Goal: Navigation & Orientation: Find specific page/section

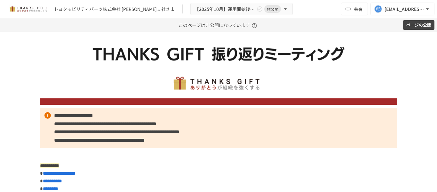
scroll to position [64, 0]
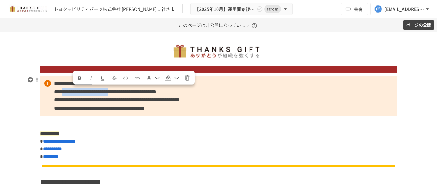
drag, startPoint x: 71, startPoint y: 91, endPoint x: 154, endPoint y: 93, distance: 83.8
click at [154, 93] on span "**********" at bounding box center [105, 91] width 102 height 5
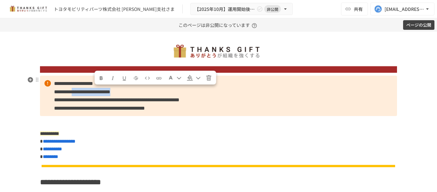
drag, startPoint x: 92, startPoint y: 91, endPoint x: 173, endPoint y: 91, distance: 80.9
click at [173, 91] on p "**********" at bounding box center [218, 95] width 357 height 40
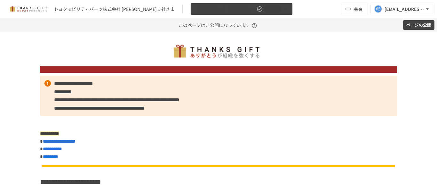
click at [238, 12] on button "【2025年10月】運用開始後振り返りミーティング 非公開" at bounding box center [241, 9] width 102 height 12
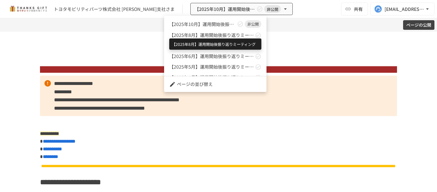
click at [232, 32] on span "【2025年8月】運用開始後振り返りミーティング" at bounding box center [211, 35] width 84 height 7
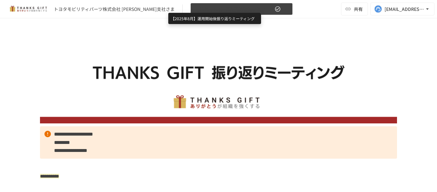
click at [224, 7] on span "【2025年8月】運用開始後振り返りミーティング" at bounding box center [233, 9] width 79 height 8
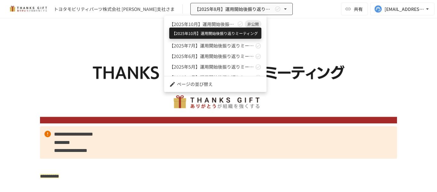
click at [228, 25] on span "【2025年10月】運用開始後振り返りミーティング" at bounding box center [202, 24] width 67 height 7
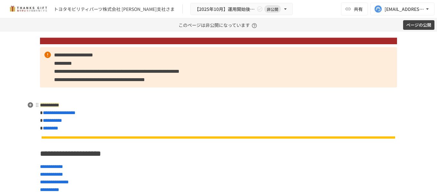
scroll to position [96, 0]
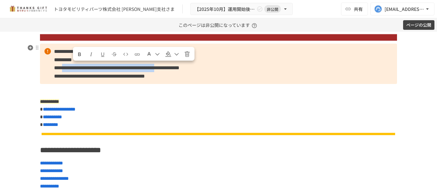
drag, startPoint x: 72, startPoint y: 67, endPoint x: 190, endPoint y: 66, distance: 118.3
click at [179, 66] on span "**********" at bounding box center [116, 67] width 125 height 5
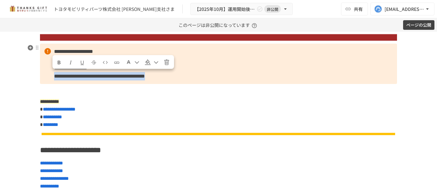
drag, startPoint x: 48, startPoint y: 76, endPoint x: 192, endPoint y: 76, distance: 144.3
click at [192, 76] on p "**********" at bounding box center [218, 64] width 357 height 40
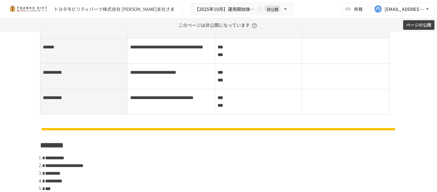
scroll to position [288, 0]
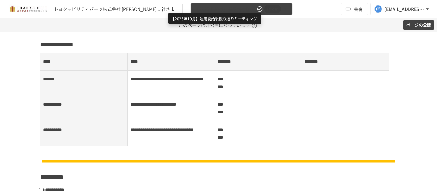
click at [194, 9] on span "【2025年10月】運用開始後振り返りミーティング" at bounding box center [224, 9] width 61 height 8
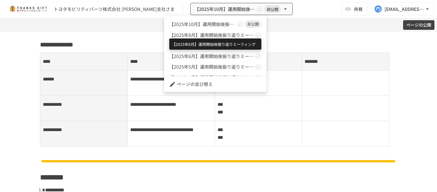
click at [195, 34] on span "【2025年8月】運用開始後振り返りミーティング" at bounding box center [211, 35] width 84 height 7
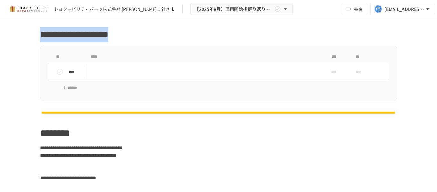
scroll to position [608, 0]
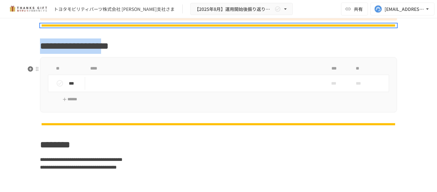
drag, startPoint x: 44, startPoint y: 75, endPoint x: 188, endPoint y: 63, distance: 144.4
copy div "**********"
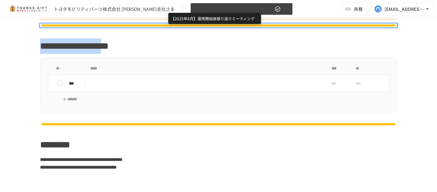
click at [199, 8] on span "【2025年8月】運用開始後振り返りミーティング" at bounding box center [233, 9] width 79 height 8
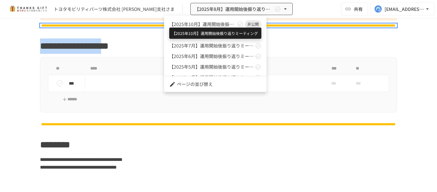
click at [200, 26] on span "【2025年10月】運用開始後振り返りミーティング" at bounding box center [202, 24] width 67 height 7
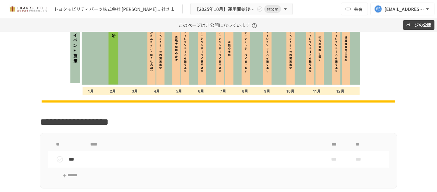
scroll to position [1088, 0]
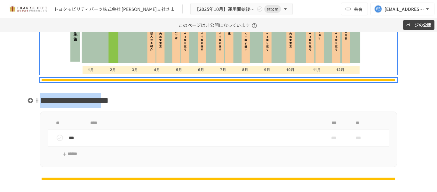
drag, startPoint x: 46, startPoint y: 76, endPoint x: 194, endPoint y: 92, distance: 148.6
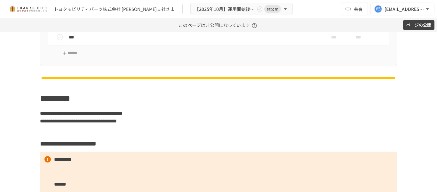
scroll to position [576, 0]
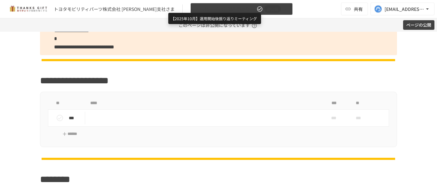
click at [218, 12] on span "【2025年10月】運用開始後振り返りミーティング" at bounding box center [224, 9] width 61 height 8
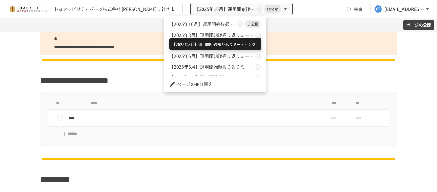
click at [219, 35] on span "【2025年8月】運用開始後振り返りミーティング" at bounding box center [211, 35] width 84 height 7
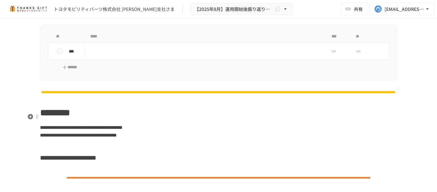
scroll to position [672, 0]
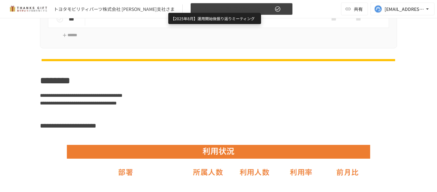
click at [216, 7] on span "【2025年8月】運用開始後振り返りミーティング" at bounding box center [233, 9] width 79 height 8
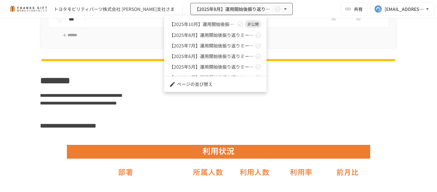
click at [32, 74] on div at bounding box center [218, 96] width 437 height 192
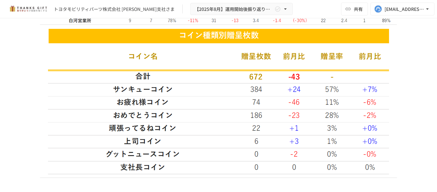
scroll to position [1024, 0]
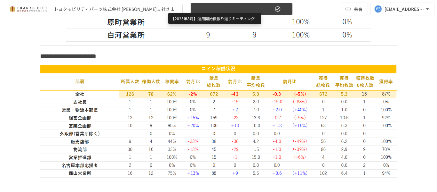
click at [220, 7] on span "【2025年8月】運用開始後振り返りミーティング" at bounding box center [233, 9] width 79 height 8
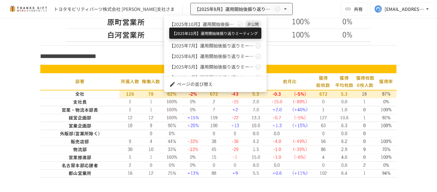
click at [218, 26] on span "【2025年10月】運用開始後振り返りミーティング" at bounding box center [202, 24] width 67 height 7
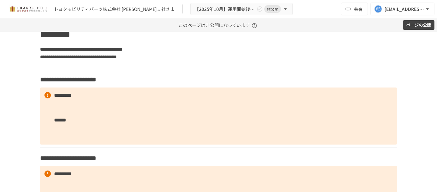
scroll to position [736, 0]
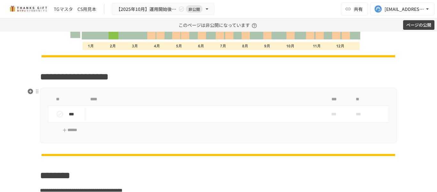
scroll to position [1215, 0]
